Goal: Entertainment & Leisure: Browse casually

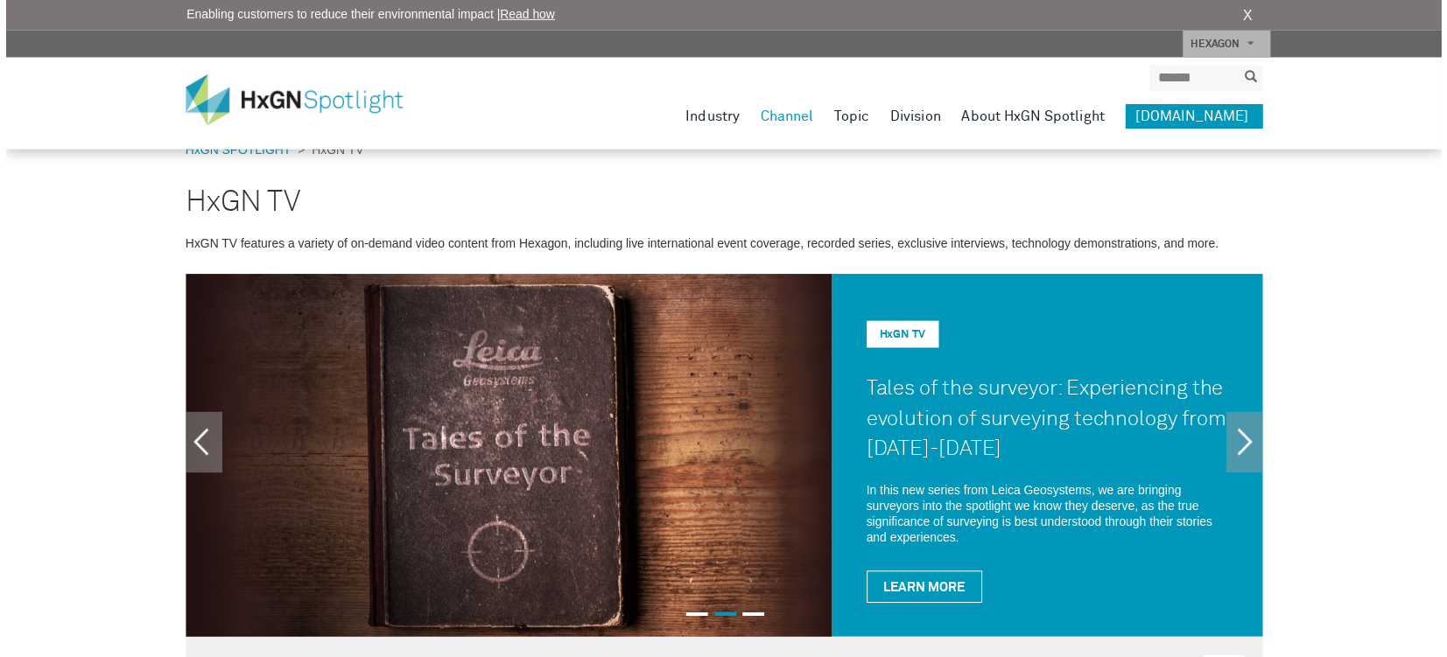
scroll to position [88, 0]
